Goal: Register for event/course

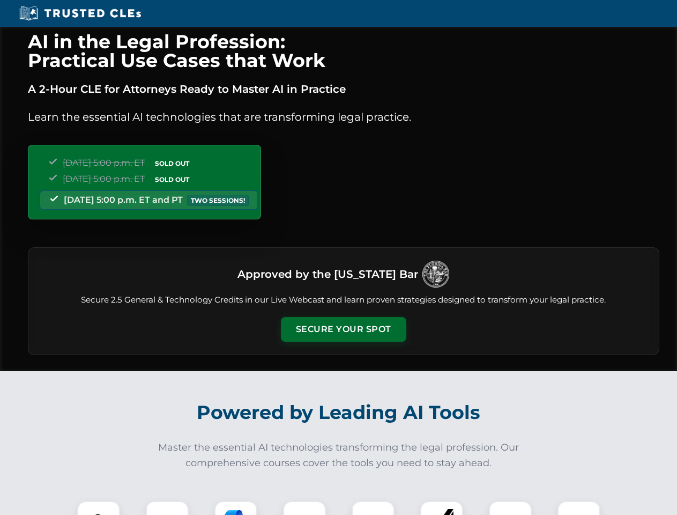
click at [343, 329] on button "Secure Your Spot" at bounding box center [344, 329] width 126 height 25
click at [99, 508] on img at bounding box center [98, 522] width 31 height 31
click at [167, 508] on div at bounding box center [167, 522] width 43 height 43
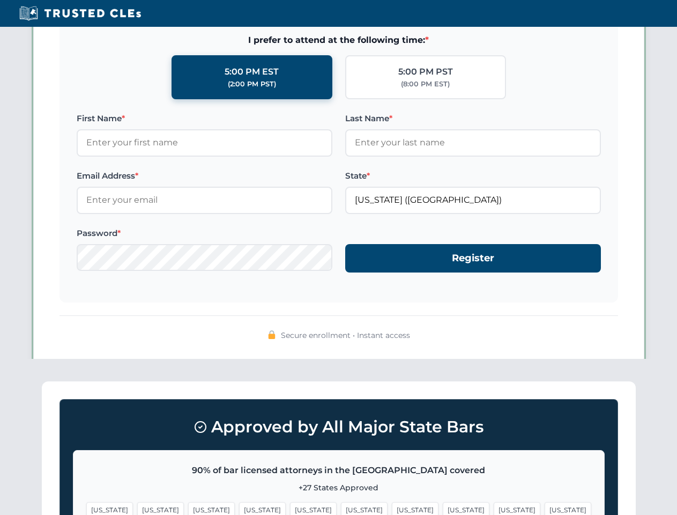
click at [494, 508] on span "[US_STATE]" at bounding box center [517, 510] width 47 height 16
